Goal: Task Accomplishment & Management: Manage account settings

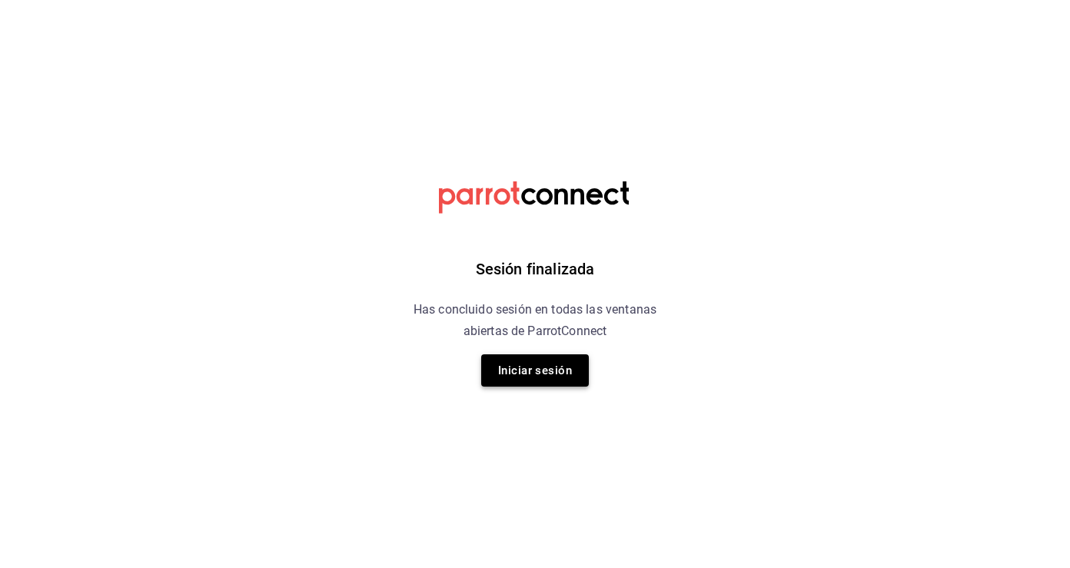
click at [570, 372] on button "Iniciar sesión" at bounding box center [535, 370] width 108 height 32
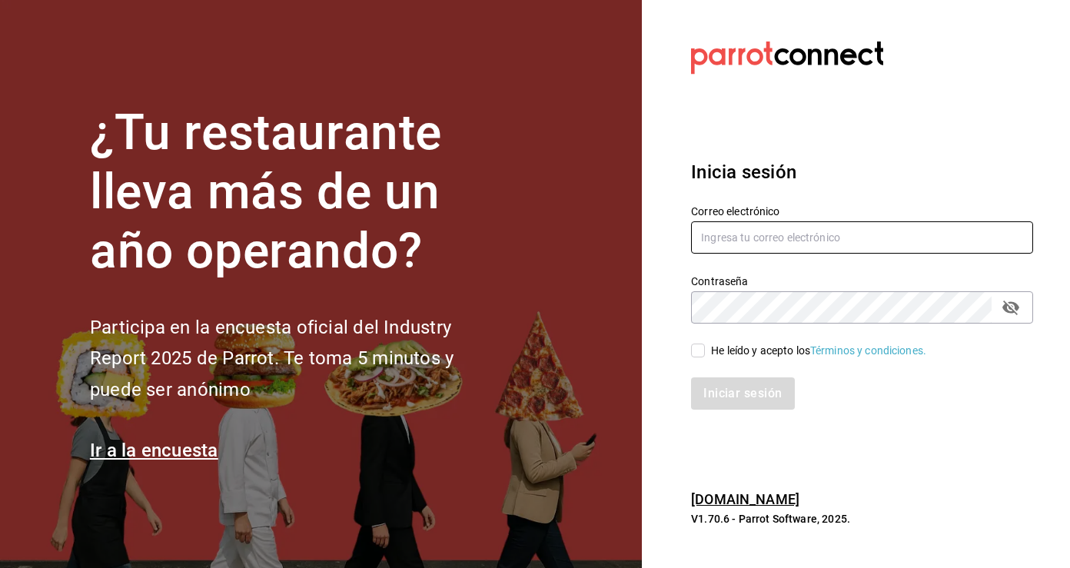
click at [798, 239] on input "text" at bounding box center [862, 237] width 342 height 32
type input "[EMAIL_ADDRESS][DOMAIN_NAME]"
